Goal: Feedback & Contribution: Contribute content

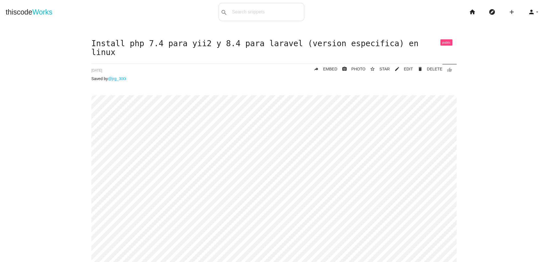
click at [474, 11] on li "home" at bounding box center [474, 12] width 20 height 18
click at [469, 13] on icon "home" at bounding box center [472, 12] width 7 height 18
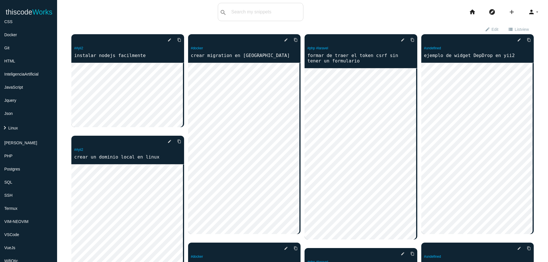
scroll to position [88, 0]
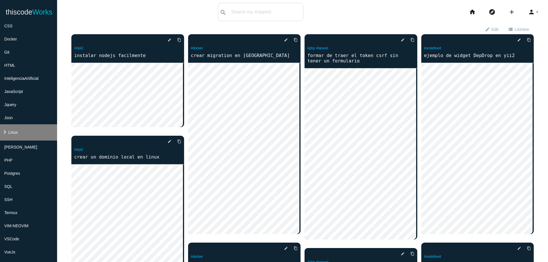
click at [27, 132] on li "keyboard_arrow_right Linux" at bounding box center [28, 132] width 57 height 16
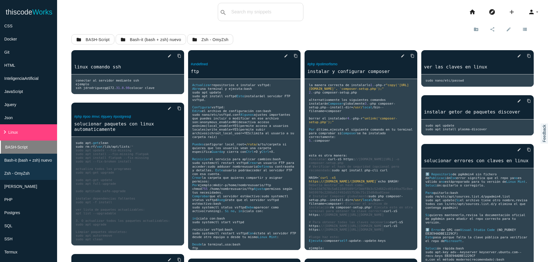
click at [37, 145] on li "BASH-Script" at bounding box center [28, 147] width 57 height 13
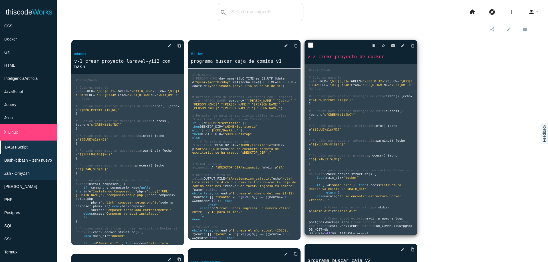
scroll to position [137, 0]
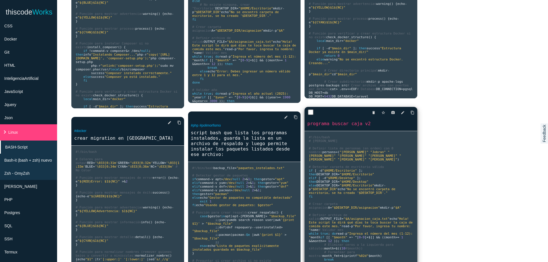
click at [348, 173] on span ""$HOME/Escritorio"" at bounding box center [356, 175] width 35 height 4
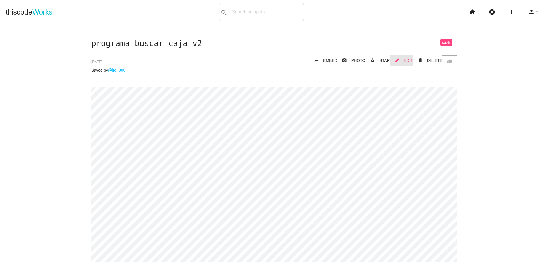
click at [404, 61] on span "EDIT" at bounding box center [408, 60] width 9 height 5
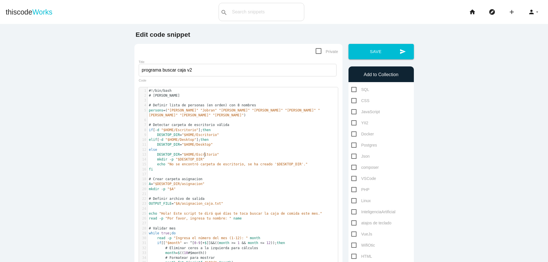
click at [270, 157] on pre "mkdir - p "$DESKTOP_DIR"" at bounding box center [244, 159] width 194 height 5
type textarea "#!/bin/bash # Jobran Rodriguez # Definir lista de personas (en orden) con 8 nom…"
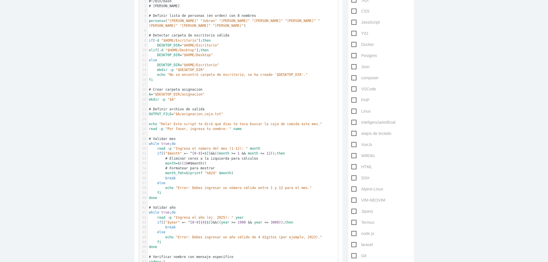
scroll to position [0, 0]
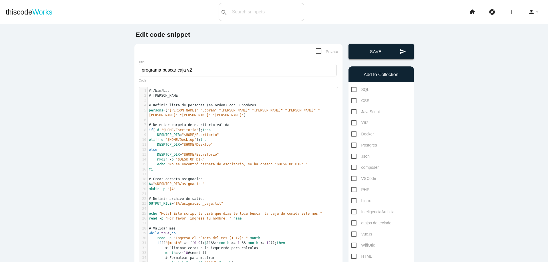
click at [379, 57] on button "send Save" at bounding box center [380, 51] width 65 height 15
